Goal: Task Accomplishment & Management: Use online tool/utility

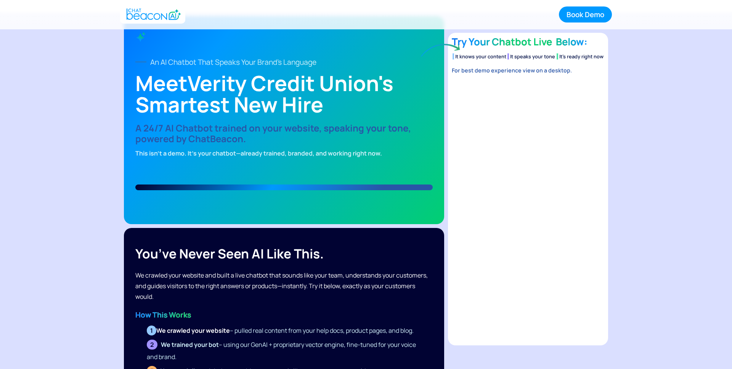
scroll to position [60, 0]
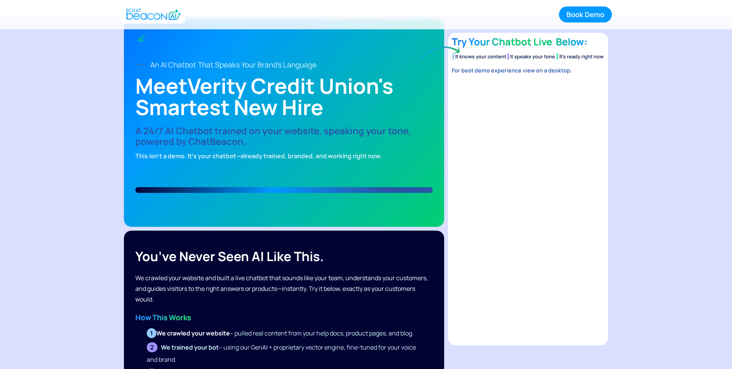
scroll to position [0, 0]
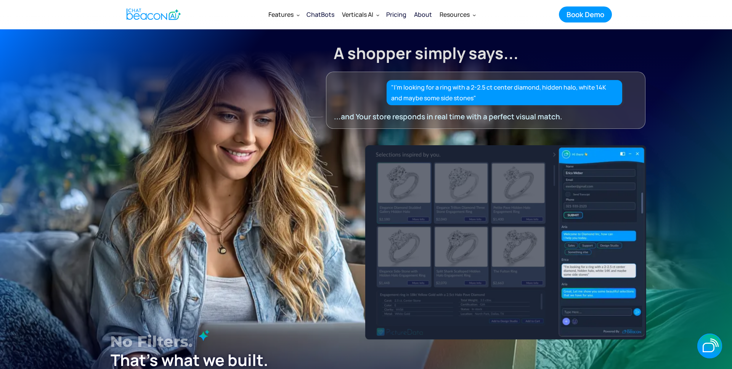
click at [722, 90] on section "A shopper simply says... "I’m looking for a ring with a 2-2.5 ct center diamond…" at bounding box center [366, 238] width 732 height 419
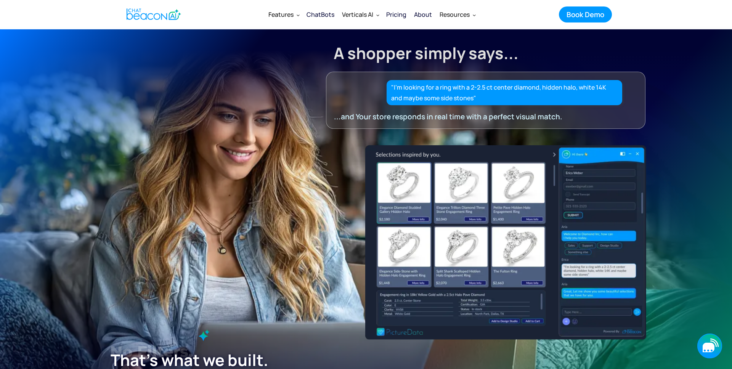
click at [705, 347] on icon "button" at bounding box center [708, 348] width 12 height 10
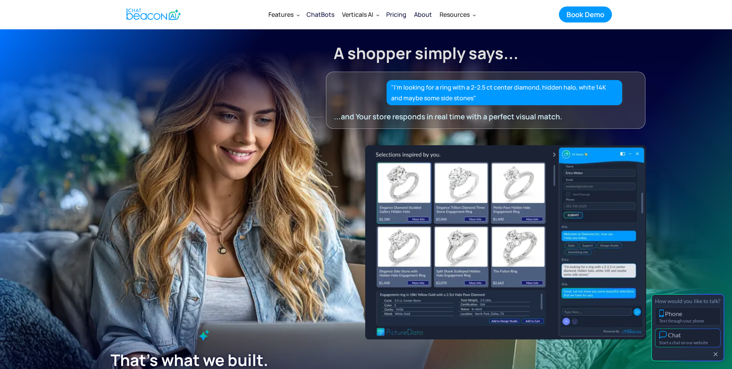
click at [676, 332] on div "Chat" at bounding box center [674, 334] width 13 height 7
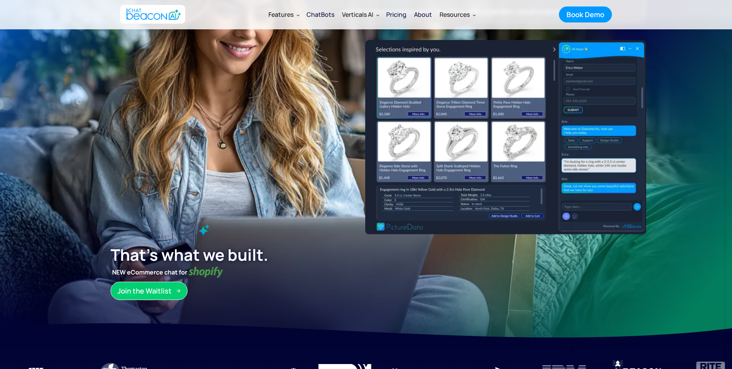
scroll to position [104, 0]
